Goal: Task Accomplishment & Management: Complete application form

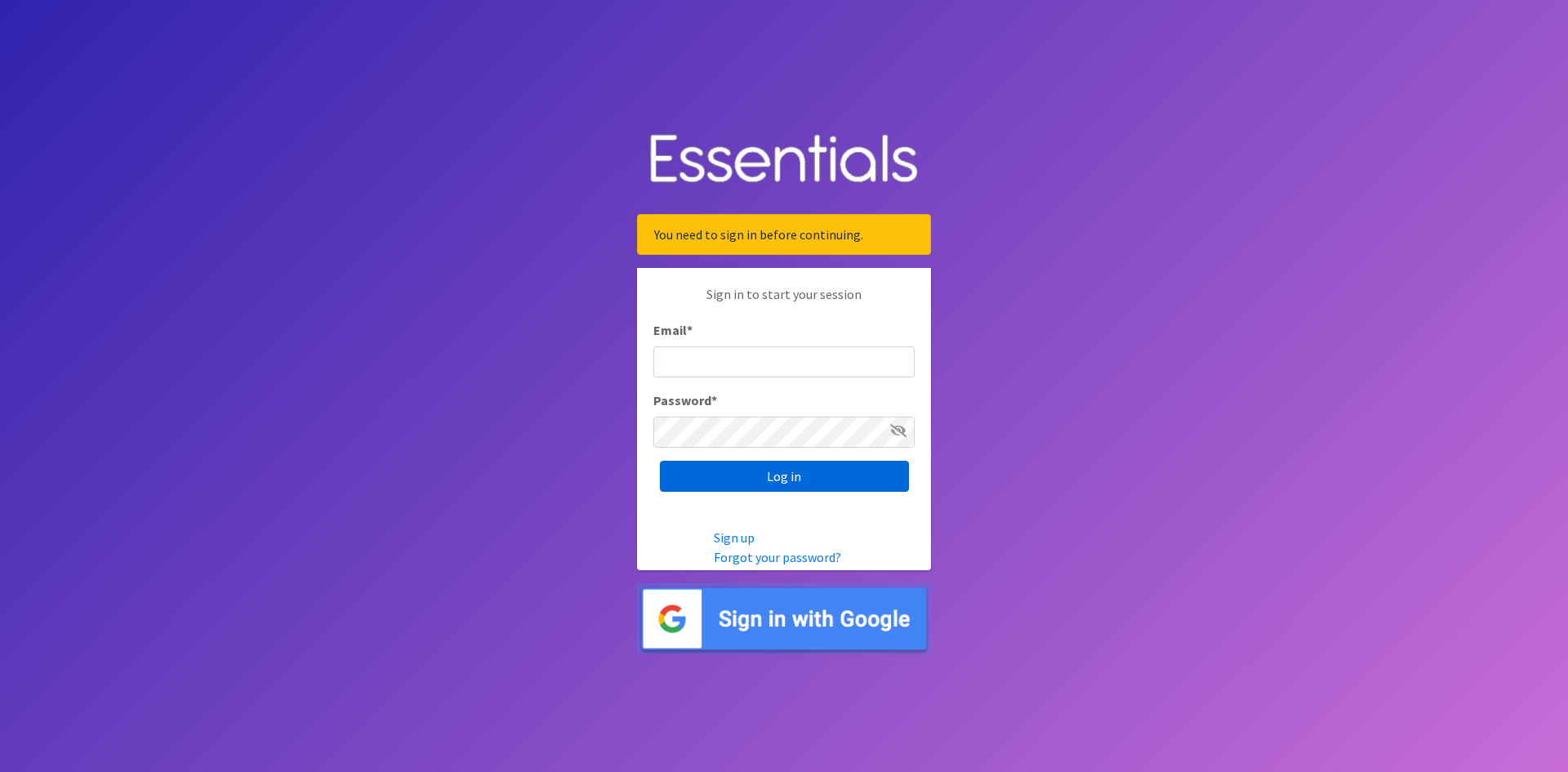
type input "[EMAIL_ADDRESS][DOMAIN_NAME]"
click at [843, 473] on input "Log in" at bounding box center [784, 475] width 249 height 31
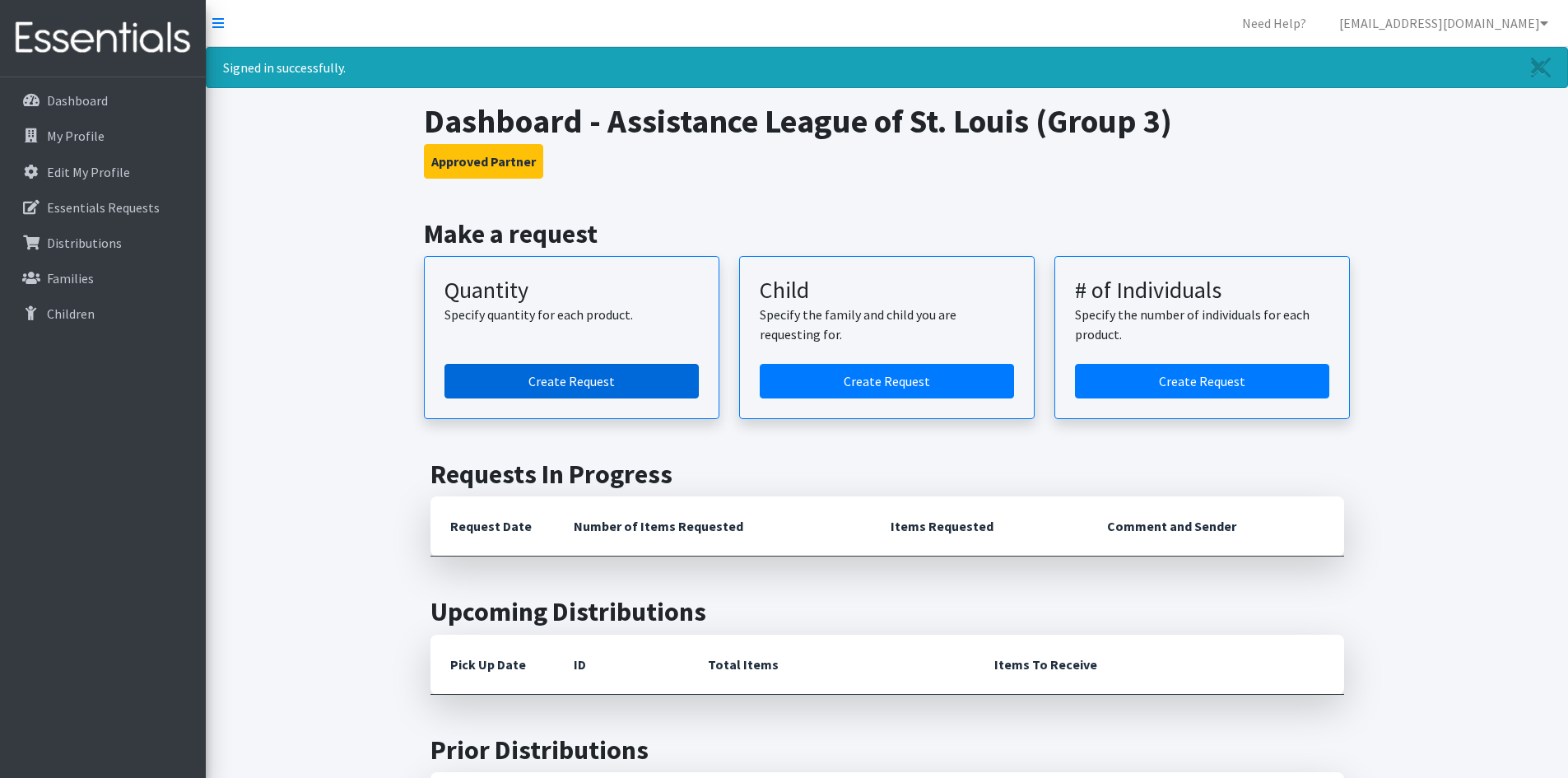
click at [662, 381] on link "Create Request" at bounding box center [572, 380] width 255 height 35
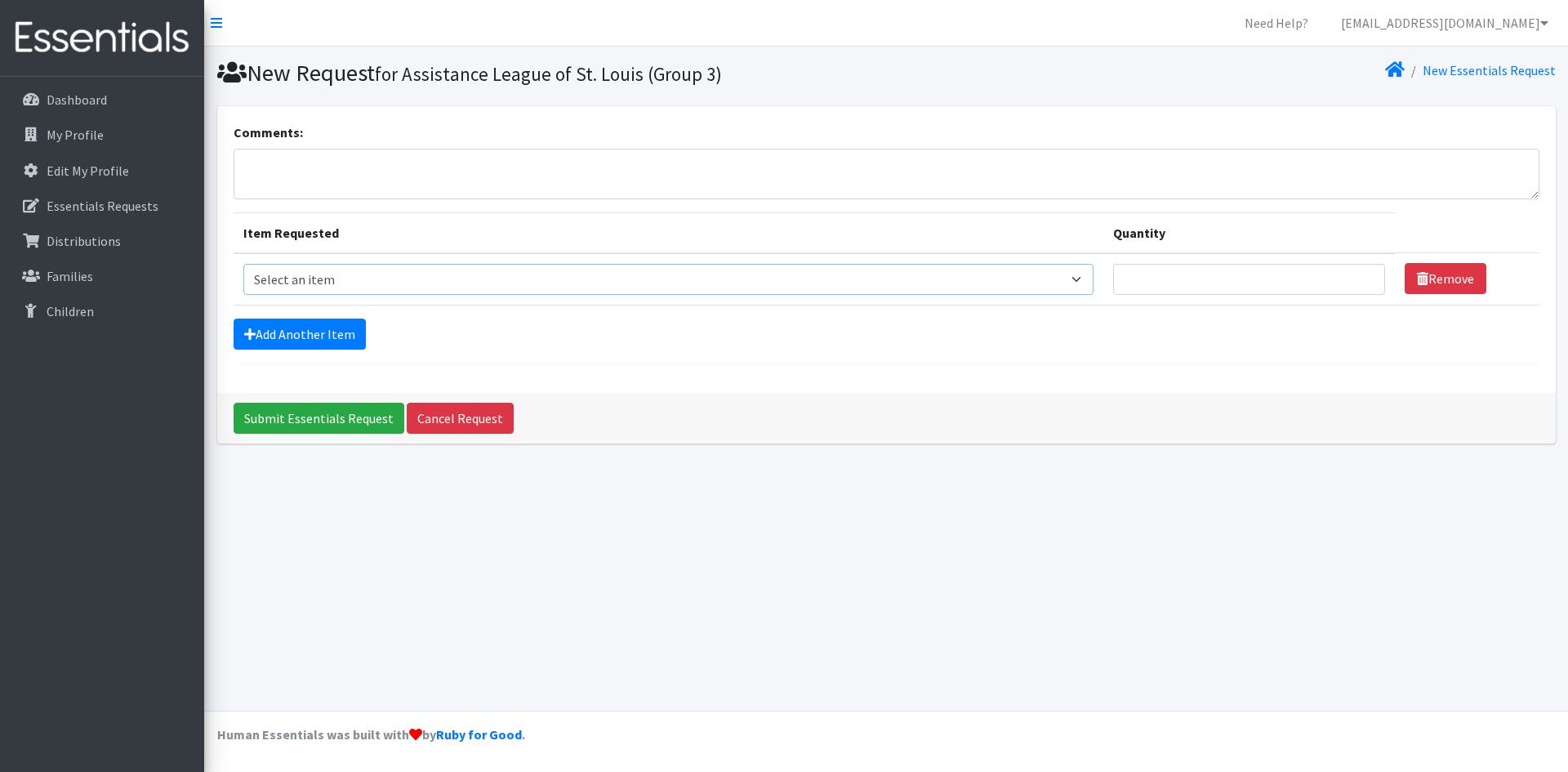
click at [1087, 279] on select "Select an item Period Supplies: Mixed Kits (order by bag) Applicator-free tampo…" at bounding box center [668, 279] width 850 height 31
select select "8796"
click at [243, 264] on select "Select an item Period Supplies: Mixed Kits (order by bag) Applicator-free tampo…" at bounding box center [668, 279] width 850 height 31
click at [1362, 275] on input "1" at bounding box center [1249, 279] width 272 height 31
click at [1362, 275] on input "2" at bounding box center [1249, 279] width 272 height 31
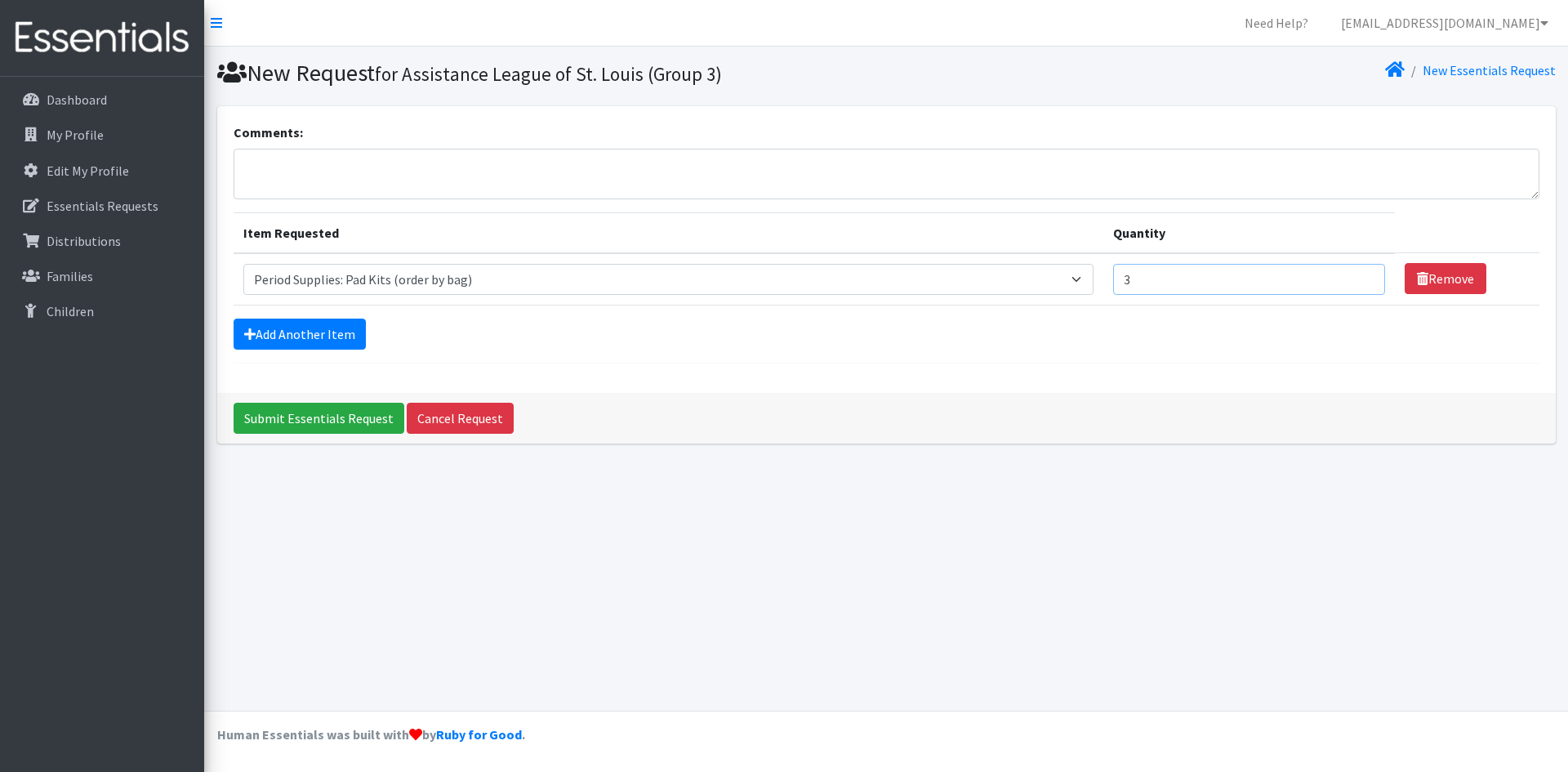
click at [1362, 275] on input "3" at bounding box center [1249, 279] width 272 height 31
click at [1363, 275] on input "4" at bounding box center [1249, 279] width 272 height 31
click at [1363, 275] on input "5" at bounding box center [1249, 279] width 272 height 31
type input "6"
click at [1364, 275] on input "6" at bounding box center [1249, 279] width 272 height 31
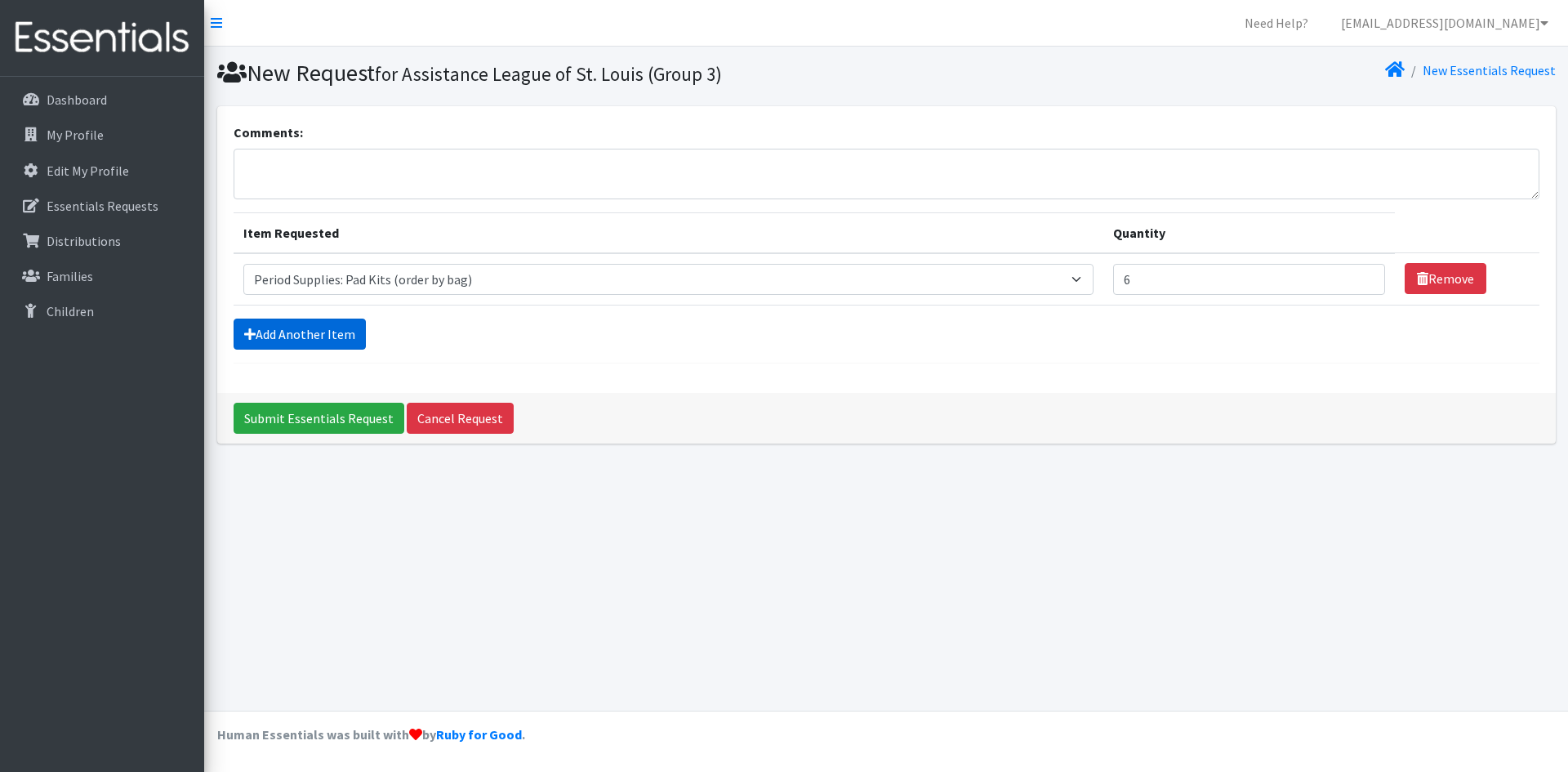
click at [318, 329] on link "Add Another Item" at bounding box center [300, 333] width 132 height 31
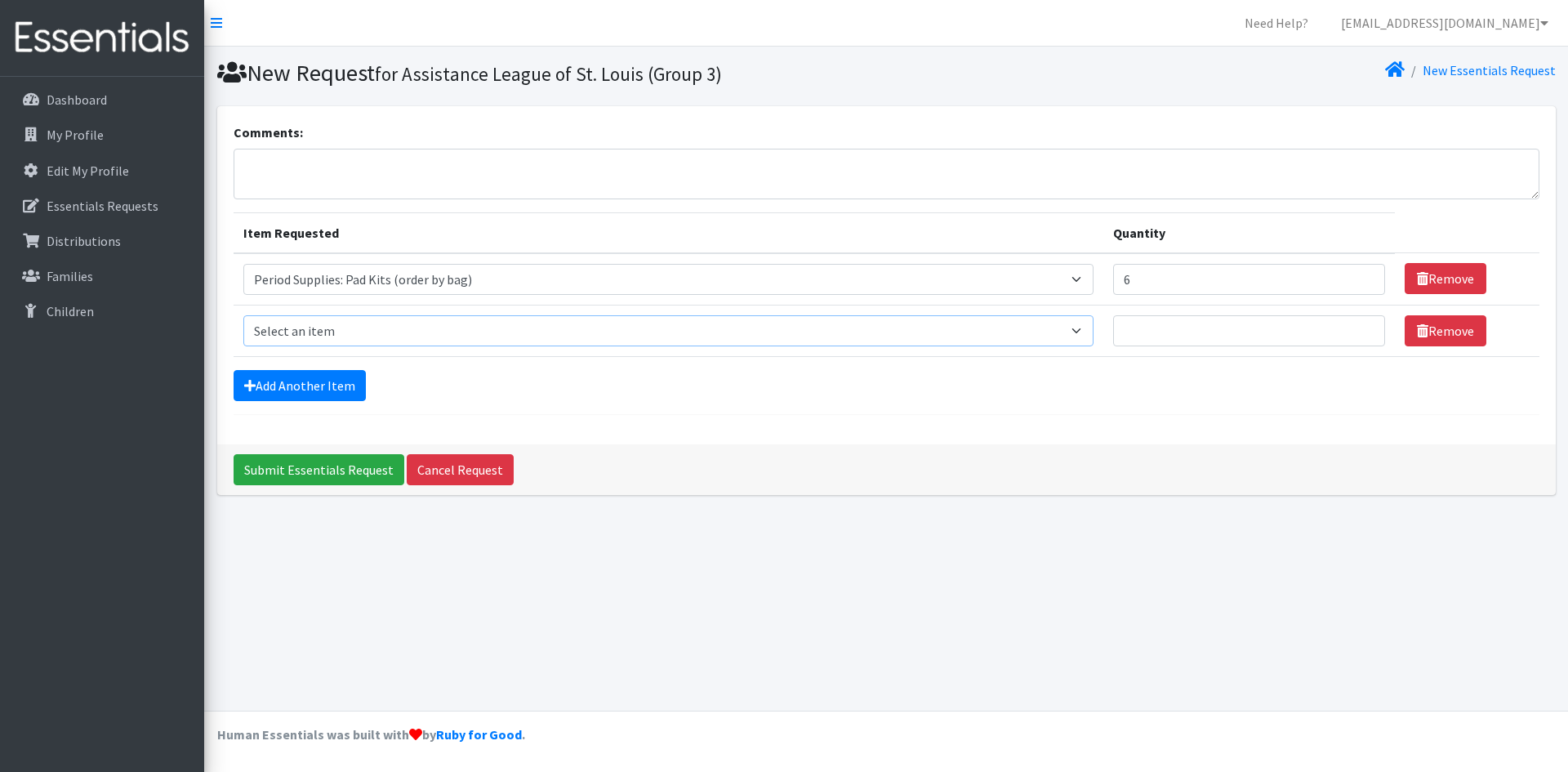
click at [1089, 328] on select "Select an item Period Supplies: Mixed Kits (order by bag) Applicator-free tampo…" at bounding box center [668, 331] width 850 height 31
select select "8797"
click at [243, 316] on select "Select an item Period Supplies: Mixed Kits (order by bag) Applicator-free tampo…" at bounding box center [668, 331] width 850 height 31
